Goal: Information Seeking & Learning: Learn about a topic

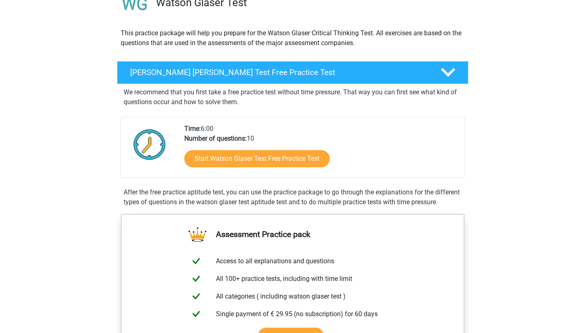
scroll to position [68, 0]
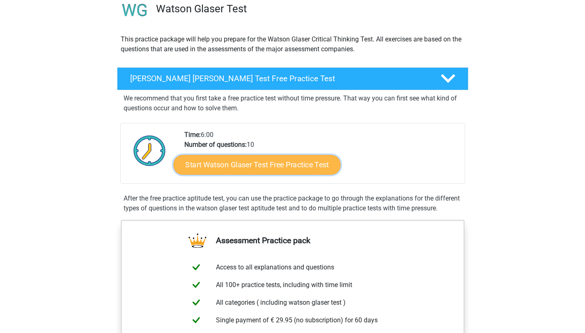
click at [244, 171] on link "Start Watson Glaser Test Free Practice Test" at bounding box center [256, 165] width 167 height 20
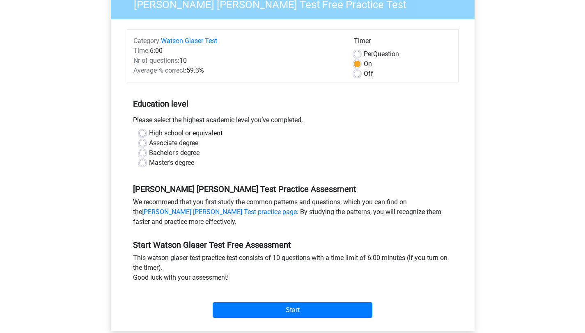
scroll to position [48, 0]
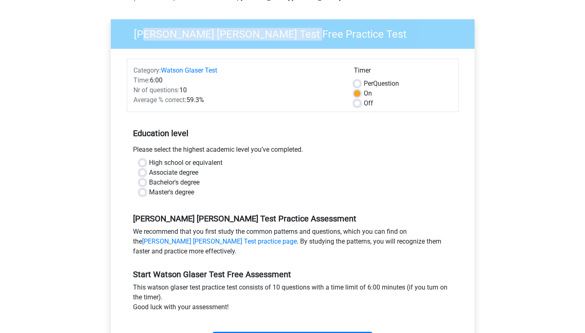
drag, startPoint x: 146, startPoint y: 39, endPoint x: 252, endPoint y: 37, distance: 106.3
click at [252, 37] on h3 "Watson Glaser Test Free Practice Test" at bounding box center [296, 33] width 344 height 16
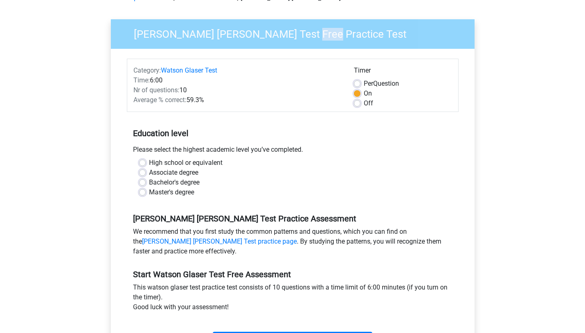
drag, startPoint x: 249, startPoint y: 37, endPoint x: 129, endPoint y: 42, distance: 120.3
click at [129, 42] on div "Watson Glaser Test Free Practice Test" at bounding box center [294, 34] width 360 height 19
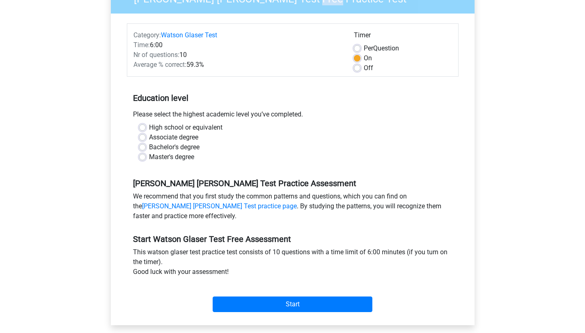
scroll to position [91, 0]
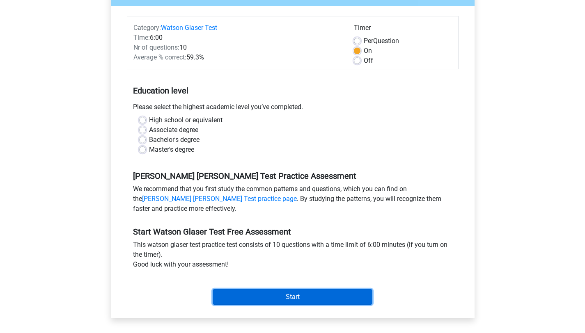
click at [313, 294] on input "Start" at bounding box center [293, 297] width 160 height 16
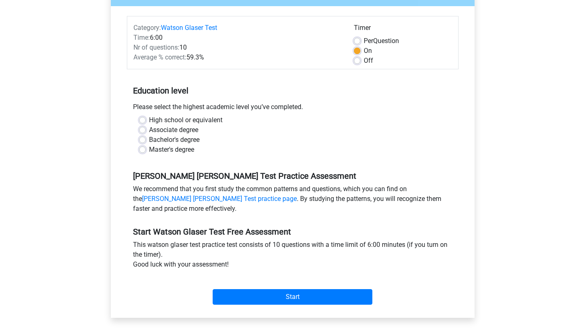
click at [245, 146] on div "Master's degree" at bounding box center [292, 150] width 307 height 10
click at [174, 139] on label "Bachelor's degree" at bounding box center [174, 140] width 50 height 10
click at [146, 139] on input "Bachelor's degree" at bounding box center [142, 139] width 7 height 8
radio input "true"
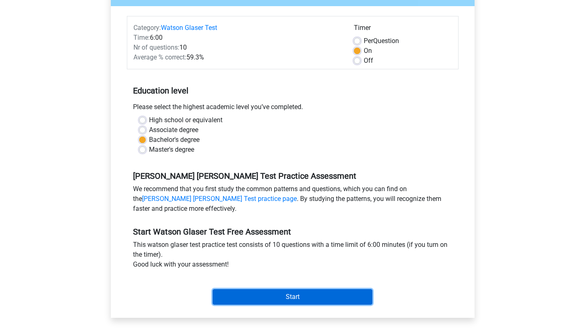
click at [288, 298] on input "Start" at bounding box center [293, 297] width 160 height 16
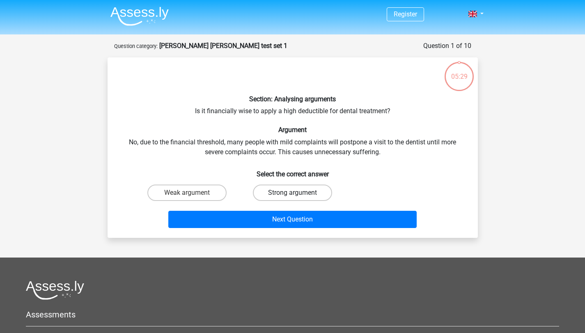
click at [268, 198] on label "Strong argument" at bounding box center [292, 193] width 79 height 16
click at [292, 198] on input "Strong argument" at bounding box center [294, 195] width 5 height 5
radio input "true"
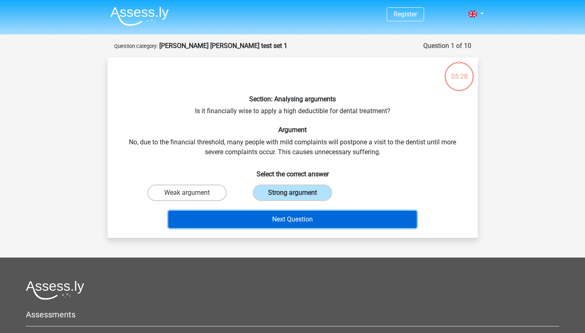
click at [270, 215] on button "Next Question" at bounding box center [292, 219] width 248 height 17
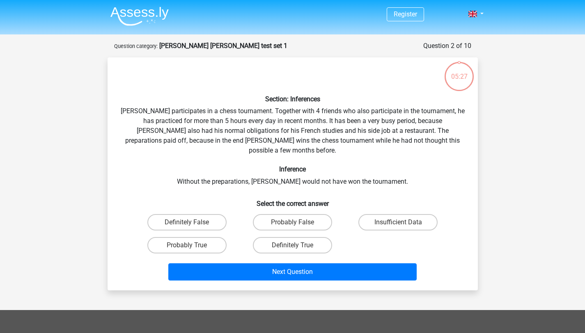
scroll to position [41, 0]
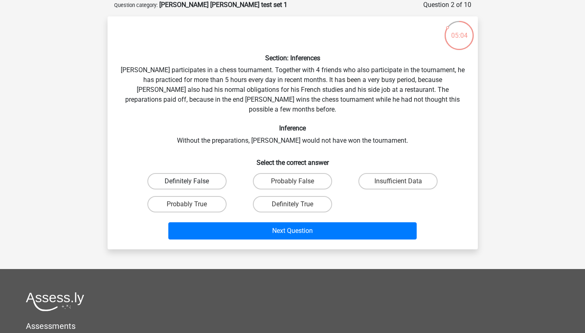
click at [206, 173] on label "Definitely False" at bounding box center [186, 181] width 79 height 16
click at [192, 181] on input "Definitely False" at bounding box center [189, 183] width 5 height 5
radio input "true"
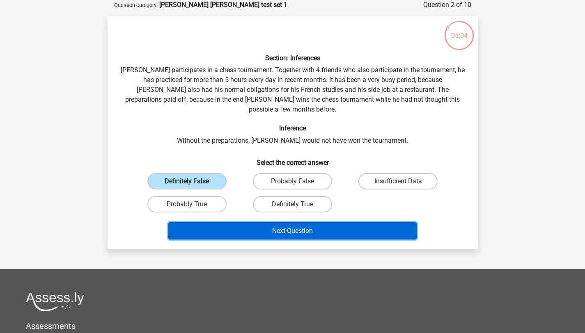
click at [260, 222] on button "Next Question" at bounding box center [292, 230] width 248 height 17
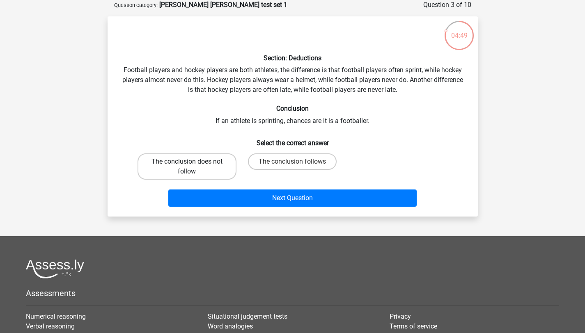
click at [211, 167] on label "The conclusion does not follow" at bounding box center [186, 166] width 99 height 26
click at [192, 167] on input "The conclusion does not follow" at bounding box center [189, 164] width 5 height 5
radio input "true"
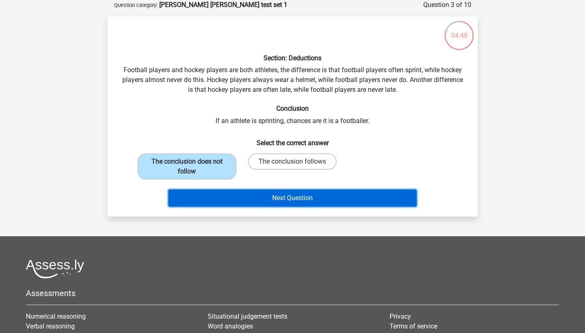
click at [245, 196] on button "Next Question" at bounding box center [292, 198] width 248 height 17
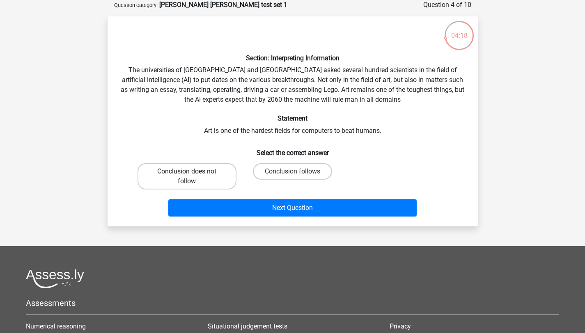
click at [196, 178] on label "Conclusion does not follow" at bounding box center [186, 176] width 99 height 26
click at [192, 177] on input "Conclusion does not follow" at bounding box center [189, 173] width 5 height 5
radio input "true"
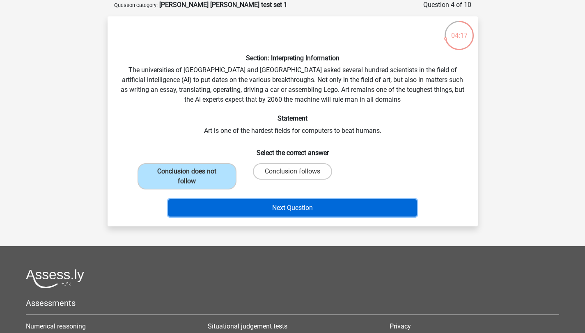
click at [234, 207] on button "Next Question" at bounding box center [292, 207] width 248 height 17
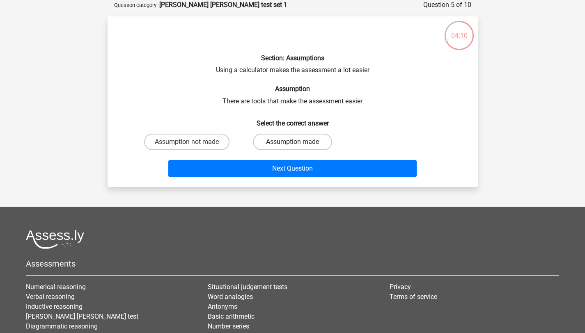
click at [275, 144] on label "Assumption made" at bounding box center [292, 142] width 79 height 16
click at [292, 144] on input "Assumption made" at bounding box center [294, 144] width 5 height 5
radio input "true"
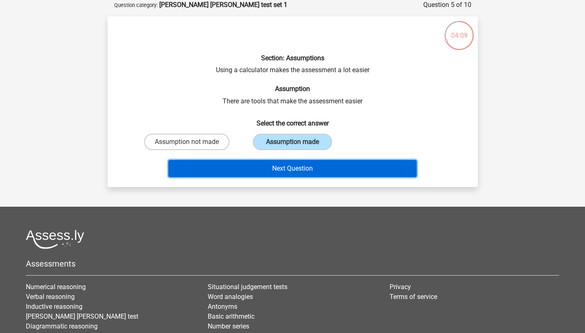
click at [272, 169] on button "Next Question" at bounding box center [292, 168] width 248 height 17
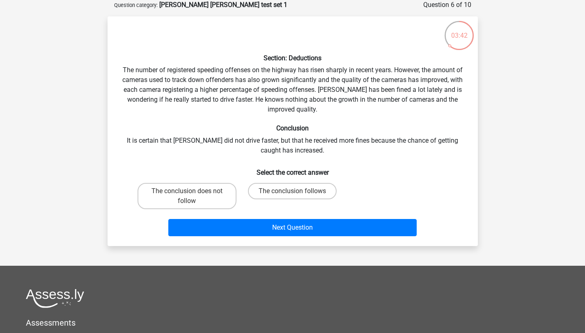
drag, startPoint x: 300, startPoint y: 191, endPoint x: 271, endPoint y: 120, distance: 77.1
click at [271, 120] on div "Section: Deductions The number of registered speeding offenses on the highway h…" at bounding box center [293, 131] width 364 height 217
drag, startPoint x: 127, startPoint y: 139, endPoint x: 244, endPoint y: 137, distance: 116.9
click at [244, 137] on div "Section: Deductions The number of registered speeding offenses on the highway h…" at bounding box center [293, 131] width 364 height 217
click at [234, 150] on div "Section: Deductions The number of registered speeding offenses on the highway h…" at bounding box center [293, 131] width 364 height 217
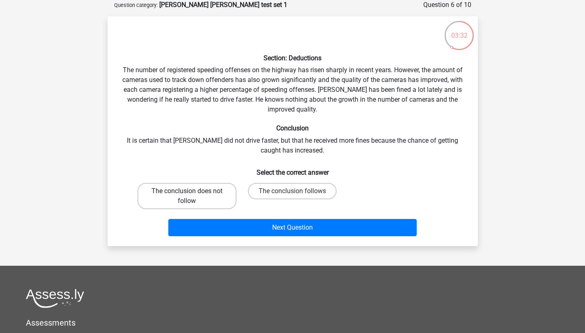
click at [206, 192] on label "The conclusion does not follow" at bounding box center [186, 196] width 99 height 26
click at [192, 192] on input "The conclusion does not follow" at bounding box center [189, 193] width 5 height 5
radio input "true"
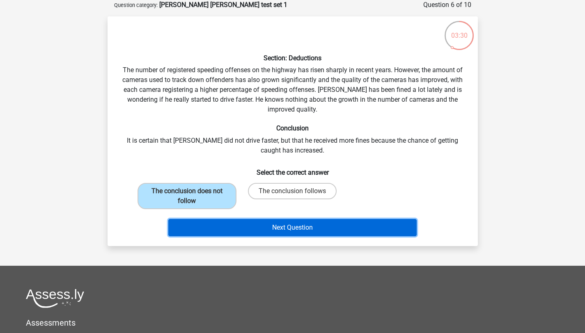
click at [251, 224] on button "Next Question" at bounding box center [292, 227] width 248 height 17
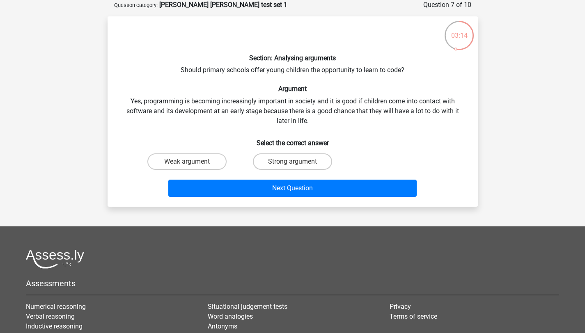
click at [297, 166] on input "Strong argument" at bounding box center [294, 164] width 5 height 5
radio input "true"
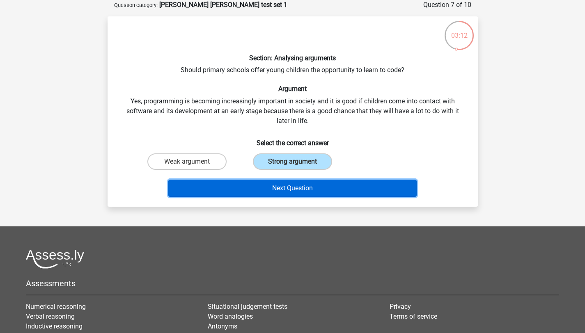
click at [299, 190] on button "Next Question" at bounding box center [292, 188] width 248 height 17
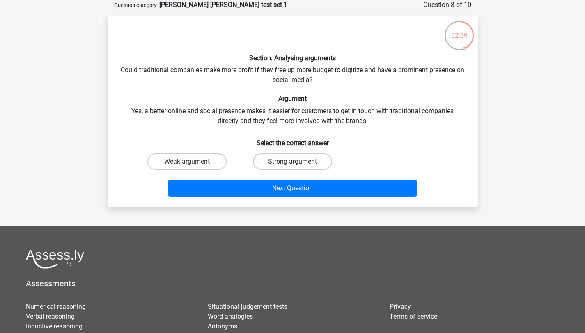
click at [286, 160] on label "Strong argument" at bounding box center [292, 161] width 79 height 16
click at [292, 162] on input "Strong argument" at bounding box center [294, 164] width 5 height 5
radio input "true"
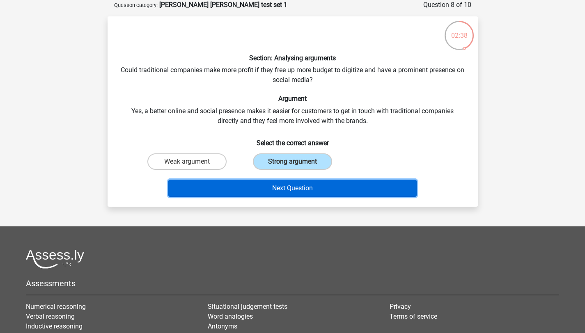
click at [286, 191] on button "Next Question" at bounding box center [292, 188] width 248 height 17
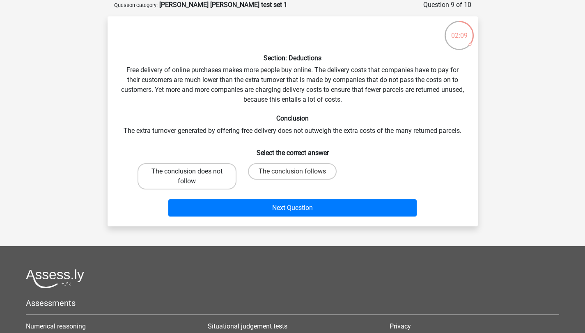
click at [191, 187] on label "The conclusion does not follow" at bounding box center [186, 176] width 99 height 26
click at [191, 177] on input "The conclusion does not follow" at bounding box center [189, 173] width 5 height 5
radio input "true"
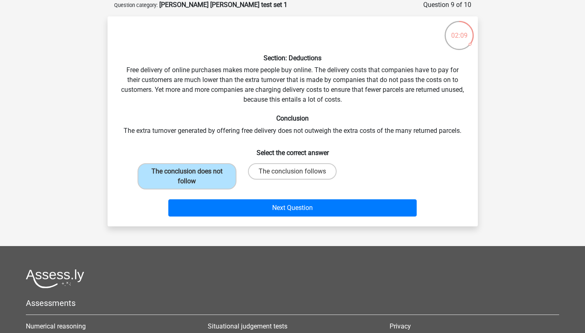
click at [226, 194] on div "Next Question" at bounding box center [293, 206] width 344 height 27
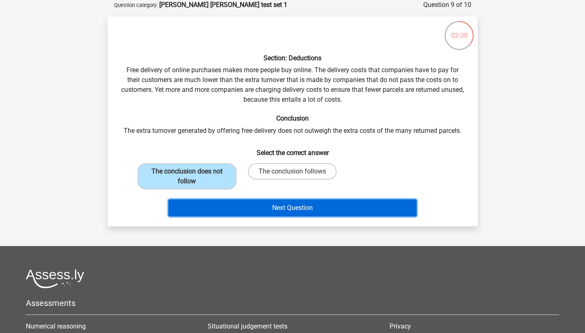
click at [228, 204] on button "Next Question" at bounding box center [292, 207] width 248 height 17
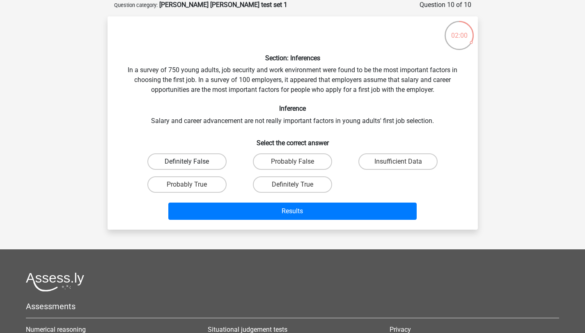
click at [204, 162] on label "Definitely False" at bounding box center [186, 161] width 79 height 16
click at [192, 162] on input "Definitely False" at bounding box center [189, 164] width 5 height 5
radio input "true"
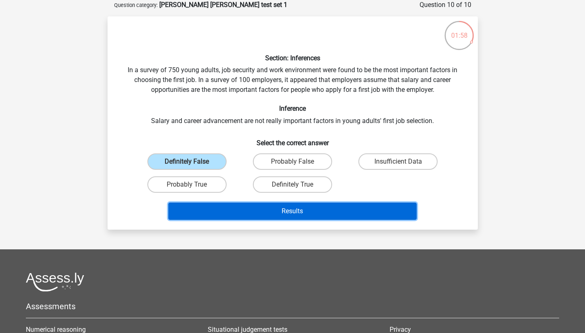
click at [245, 217] on button "Results" at bounding box center [292, 211] width 248 height 17
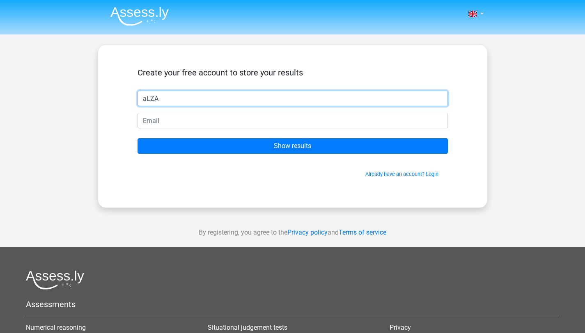
type input "aLZA"
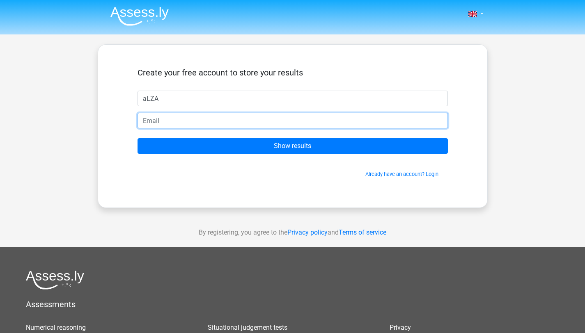
click at [174, 119] on input "email" at bounding box center [292, 121] width 310 height 16
type input "[EMAIL_ADDRESS][DOMAIN_NAME]"
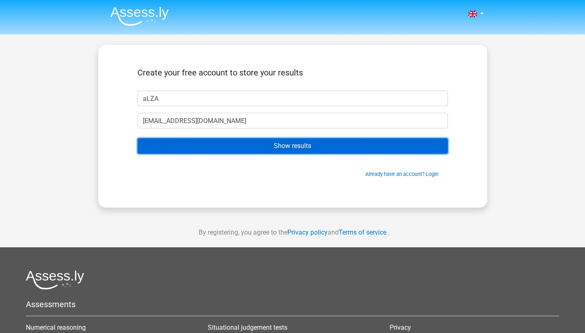
click at [194, 144] on input "Show results" at bounding box center [292, 146] width 310 height 16
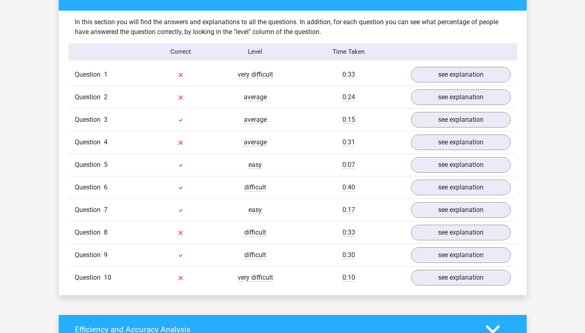
scroll to position [624, 0]
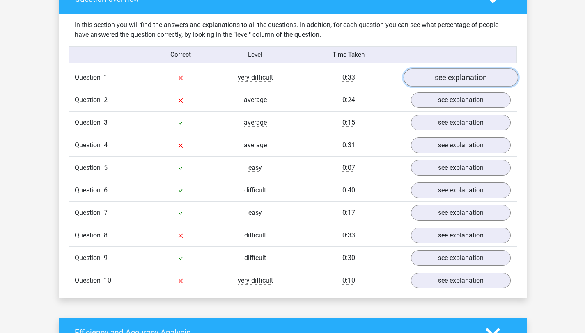
click at [471, 78] on link "see explanation" at bounding box center [460, 78] width 114 height 18
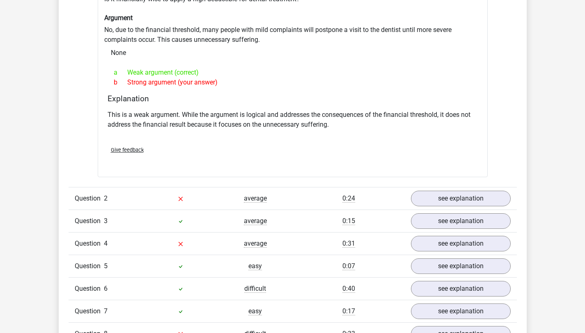
scroll to position [749, 0]
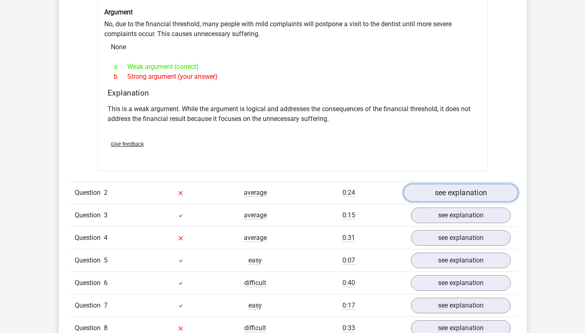
click at [451, 188] on link "see explanation" at bounding box center [460, 193] width 114 height 18
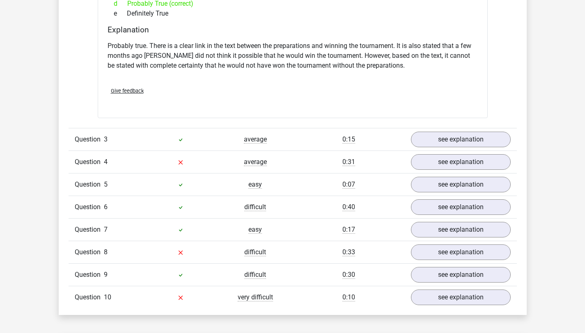
scroll to position [1107, 0]
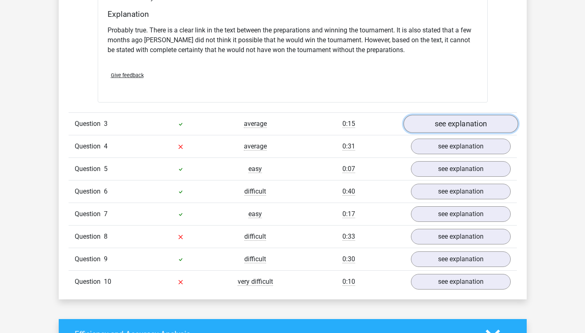
click at [440, 121] on link "see explanation" at bounding box center [460, 124] width 114 height 18
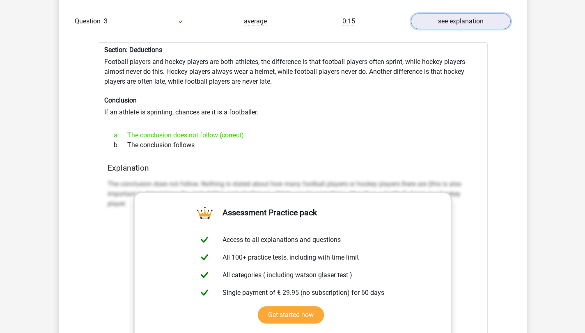
scroll to position [1207, 0]
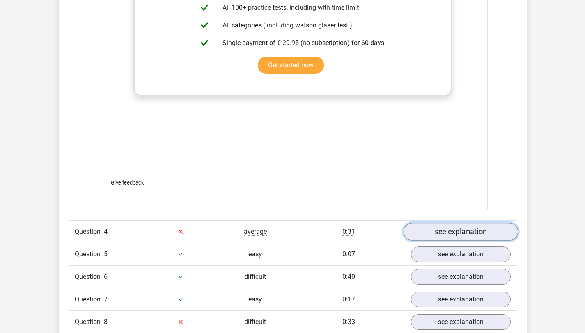
click at [456, 224] on link "see explanation" at bounding box center [460, 232] width 114 height 18
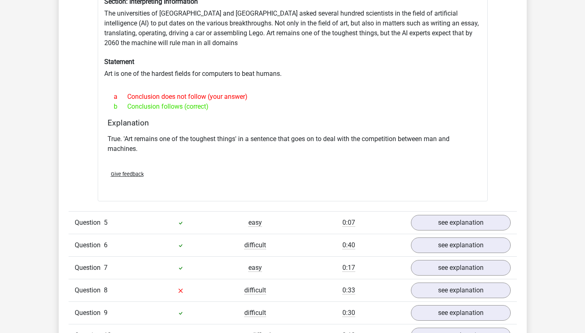
scroll to position [1740, 0]
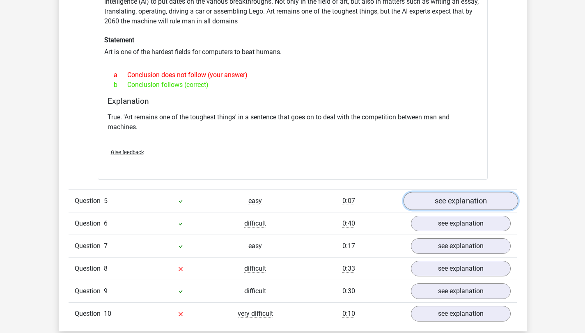
click at [446, 202] on link "see explanation" at bounding box center [460, 201] width 114 height 18
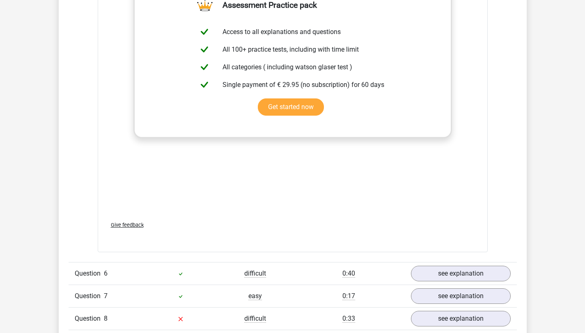
scroll to position [2142, 0]
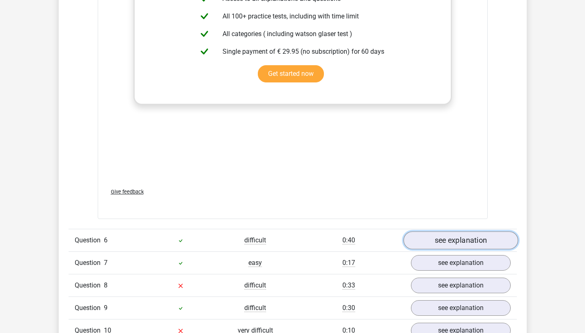
click at [453, 245] on link "see explanation" at bounding box center [460, 240] width 114 height 18
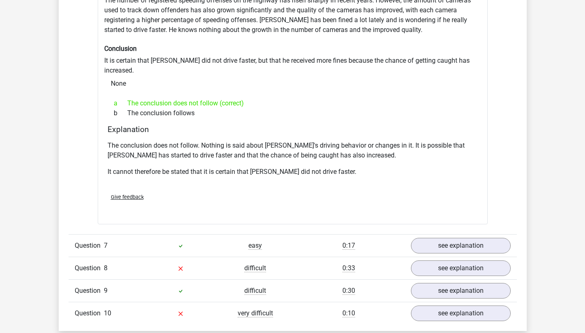
scroll to position [2476, 0]
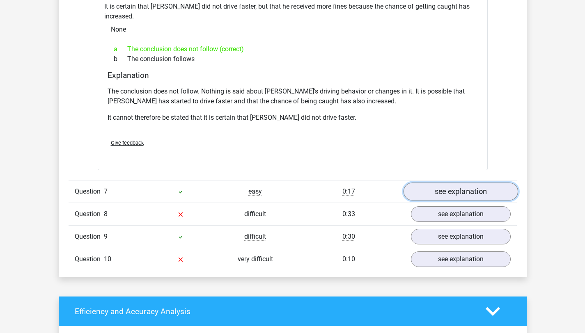
click at [436, 183] on link "see explanation" at bounding box center [460, 192] width 114 height 18
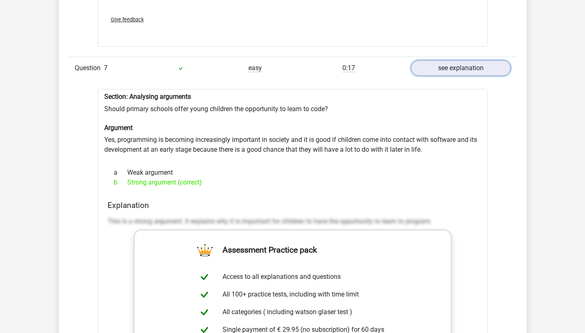
scroll to position [2595, 0]
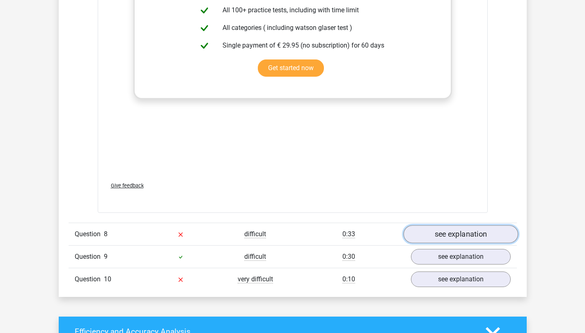
click at [446, 225] on link "see explanation" at bounding box center [460, 234] width 114 height 18
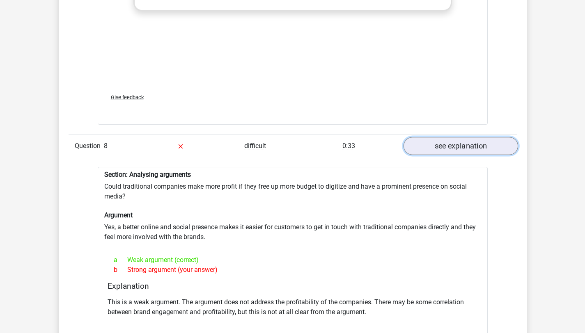
scroll to position [3051, 0]
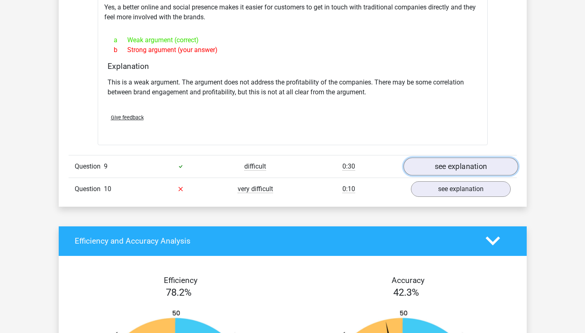
click at [449, 159] on link "see explanation" at bounding box center [460, 167] width 114 height 18
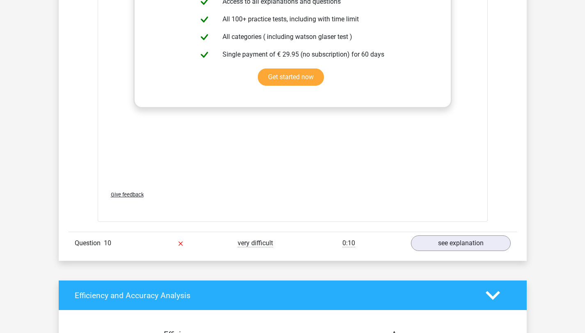
scroll to position [3602, 0]
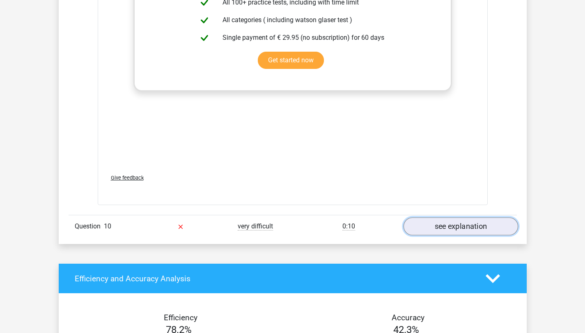
click at [450, 217] on link "see explanation" at bounding box center [460, 226] width 114 height 18
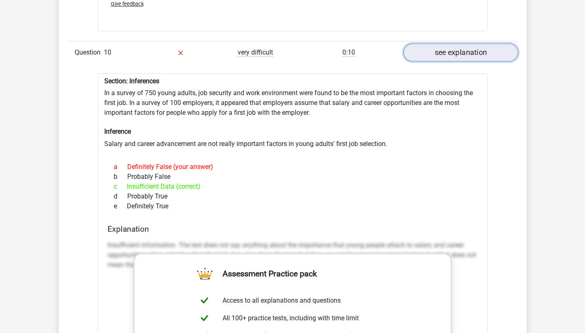
scroll to position [3773, 0]
